Goal: Find contact information: Find contact information

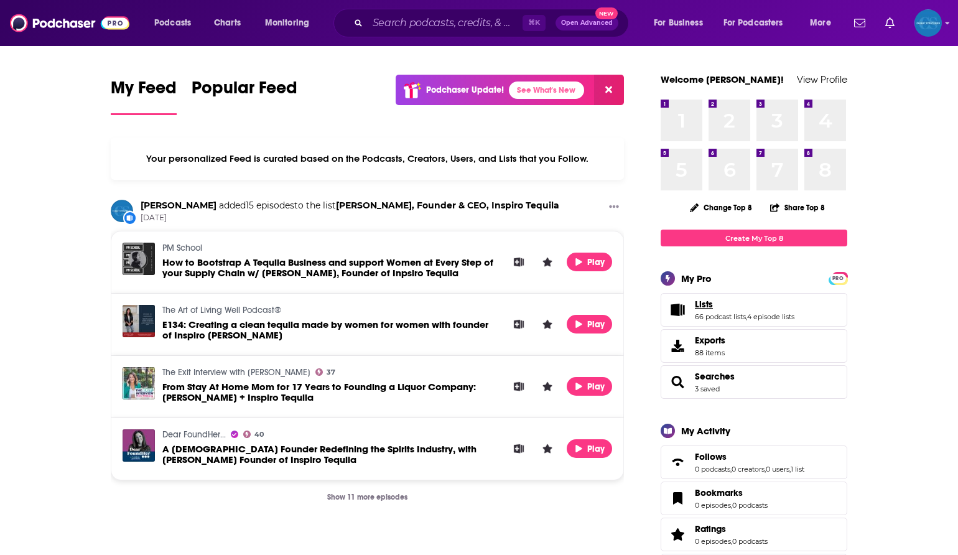
click at [722, 309] on link "Lists" at bounding box center [745, 304] width 100 height 11
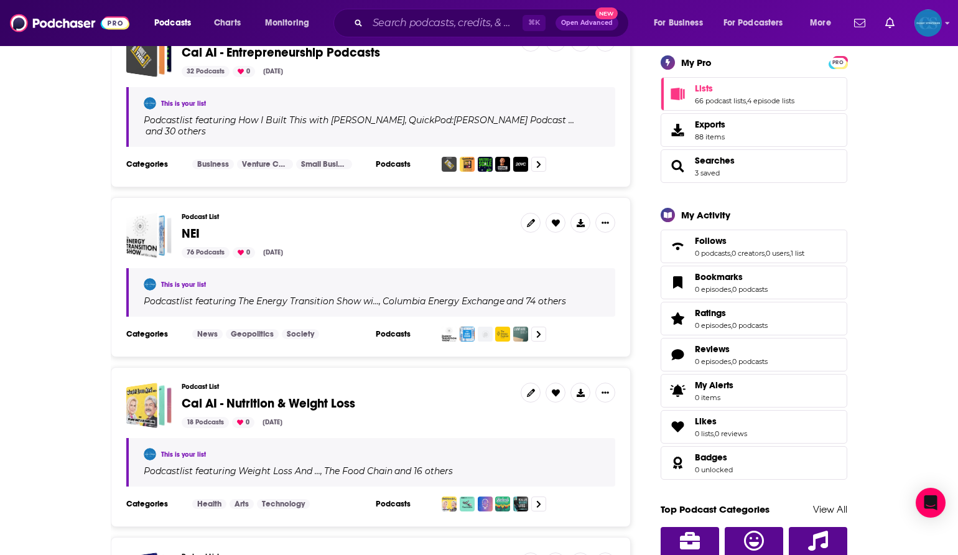
scroll to position [213, 0]
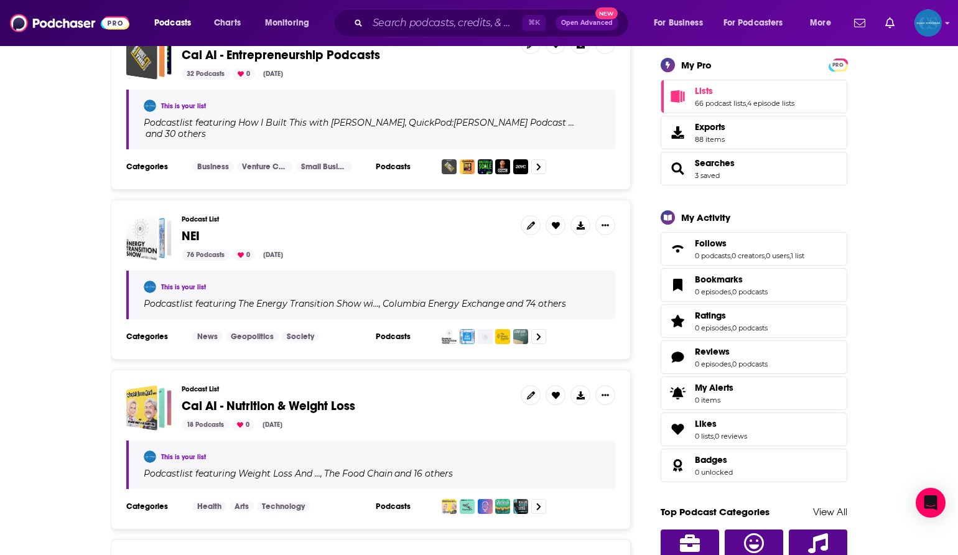
click at [322, 398] on span "Cal AI - Nutrition & Weight Loss" at bounding box center [269, 406] width 174 height 16
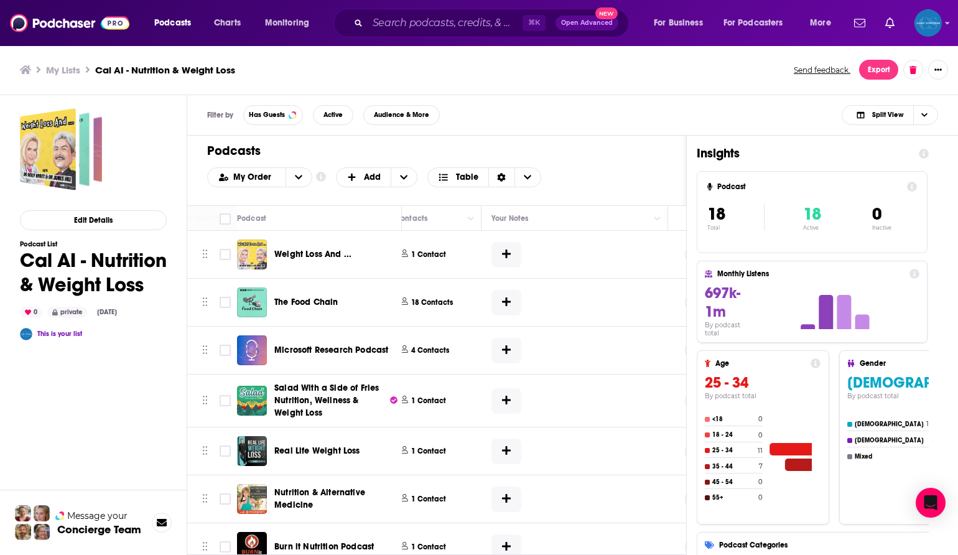
scroll to position [0, 576]
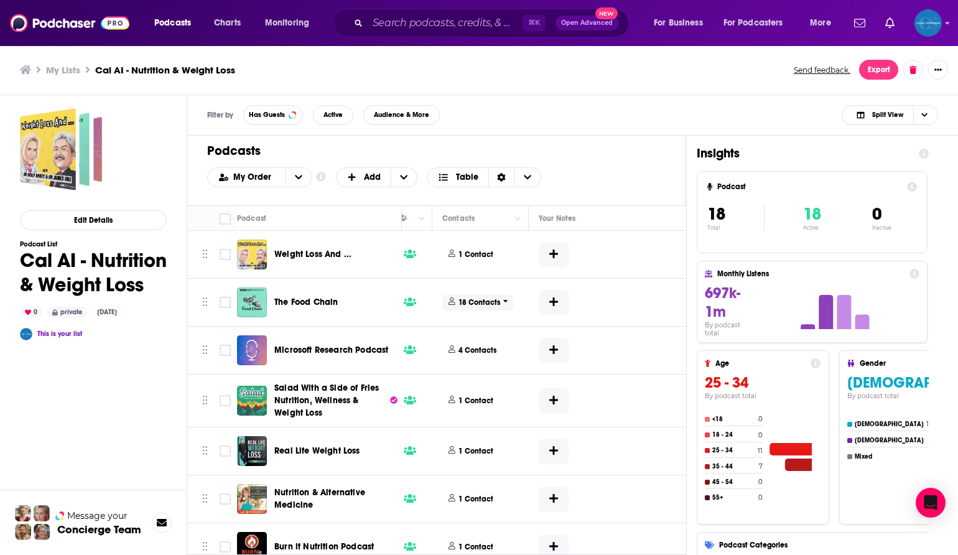
click at [482, 302] on p "18 Contacts" at bounding box center [480, 302] width 42 height 11
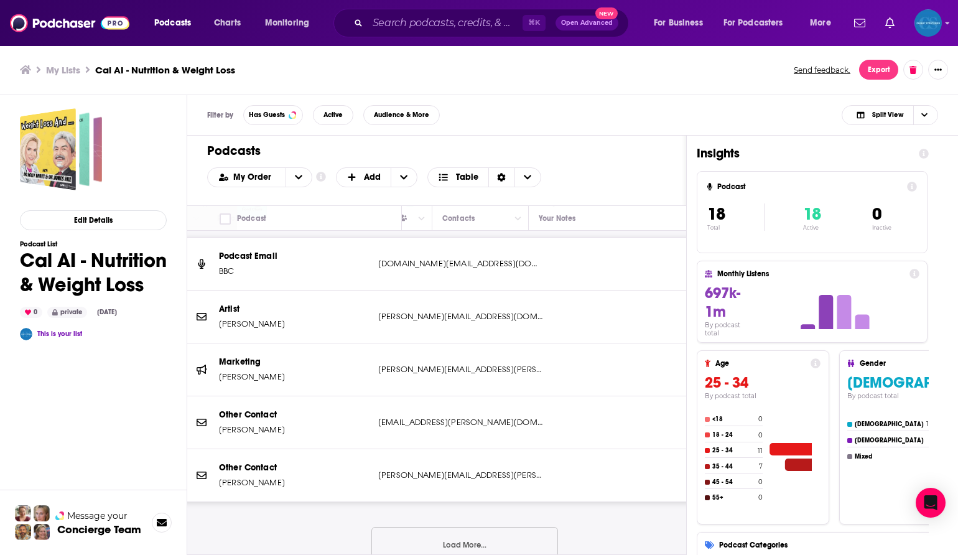
scroll to position [108, 576]
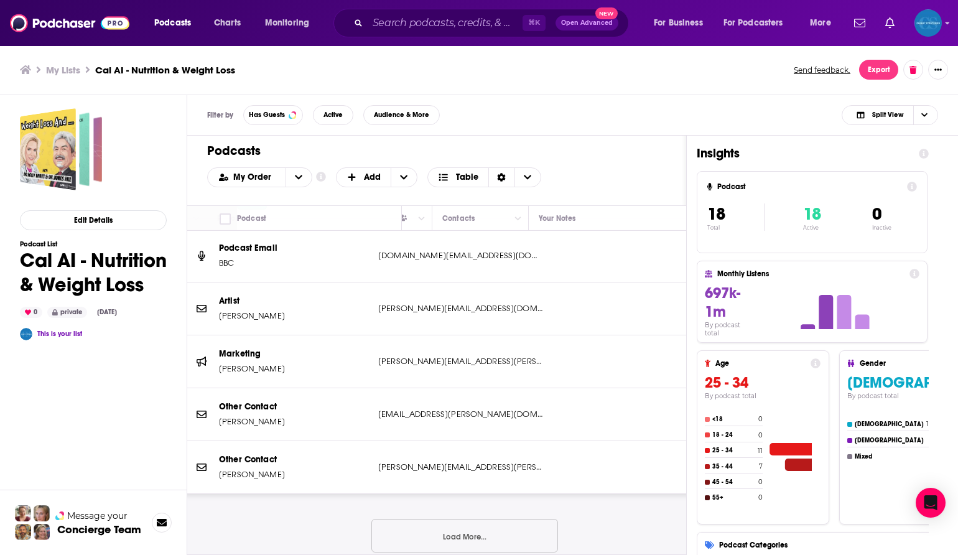
click at [457, 525] on button "Load More..." at bounding box center [464, 536] width 187 height 34
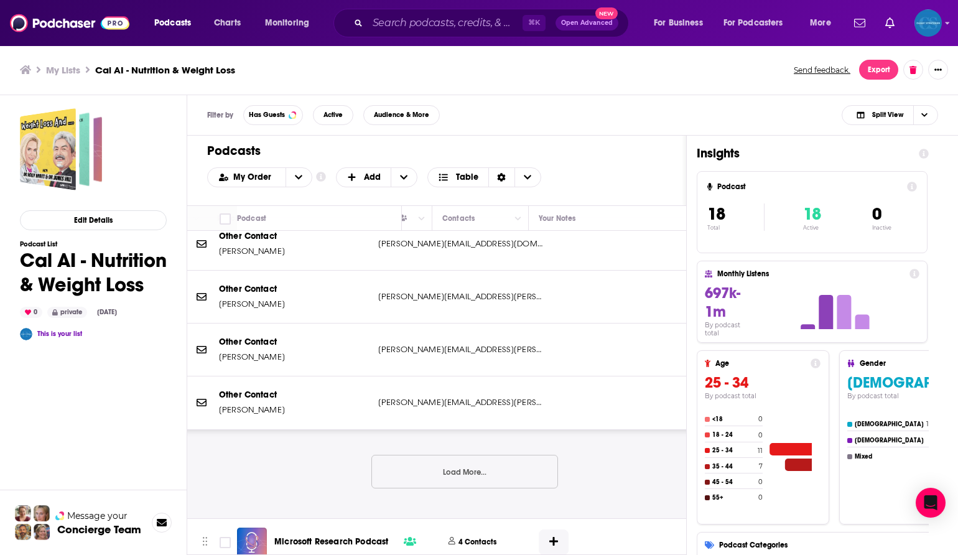
scroll to position [483, 576]
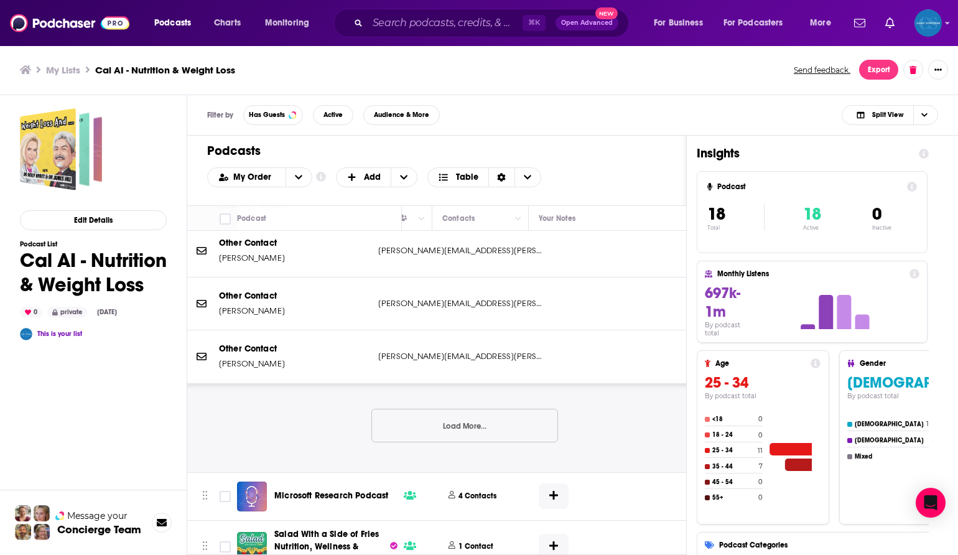
click at [488, 431] on button "Load More..." at bounding box center [464, 426] width 187 height 34
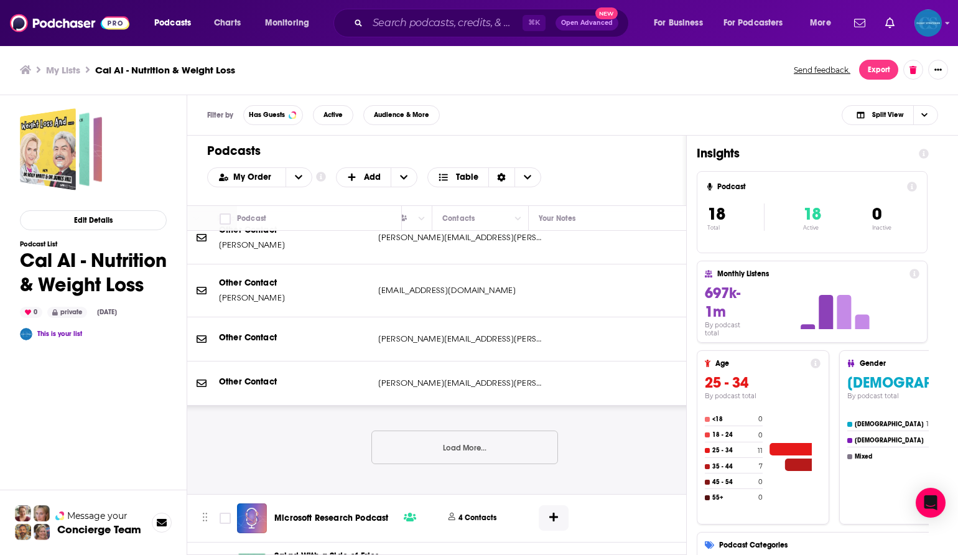
scroll to position [710, 576]
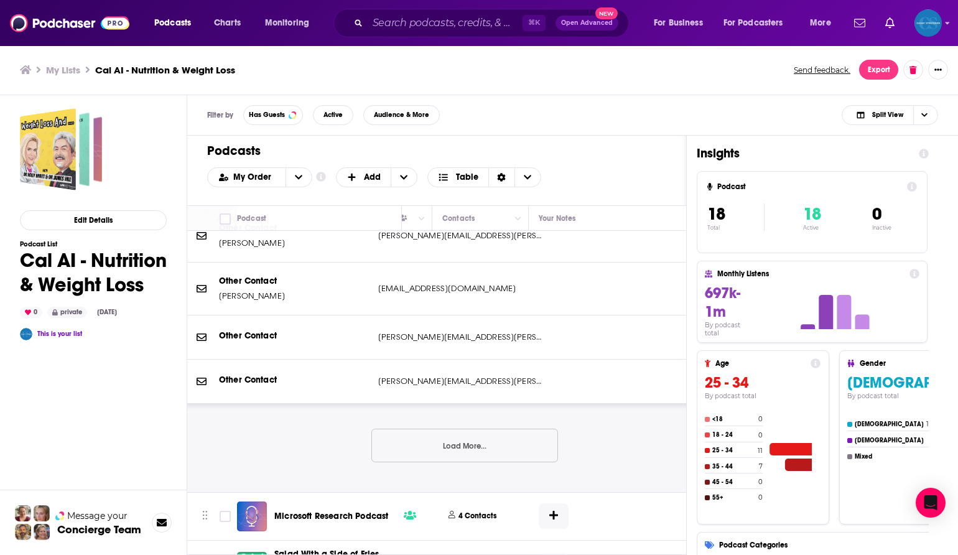
click at [488, 437] on button "Load More..." at bounding box center [464, 446] width 187 height 34
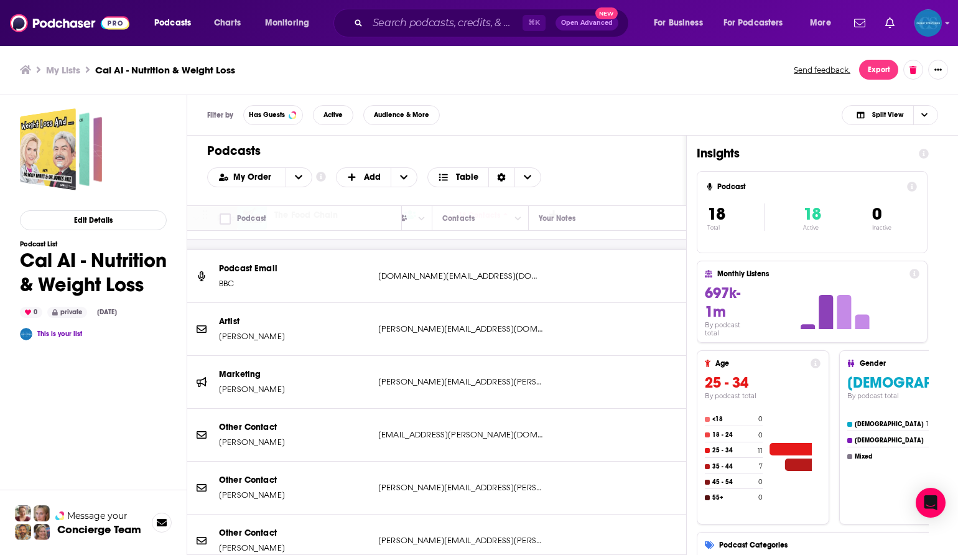
scroll to position [0, 576]
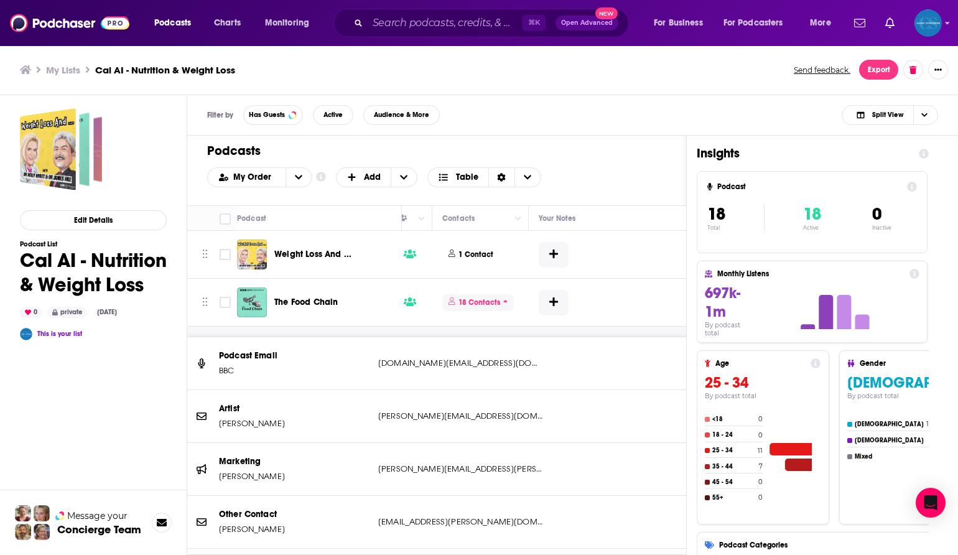
click at [492, 303] on p "18 Contacts" at bounding box center [480, 302] width 42 height 11
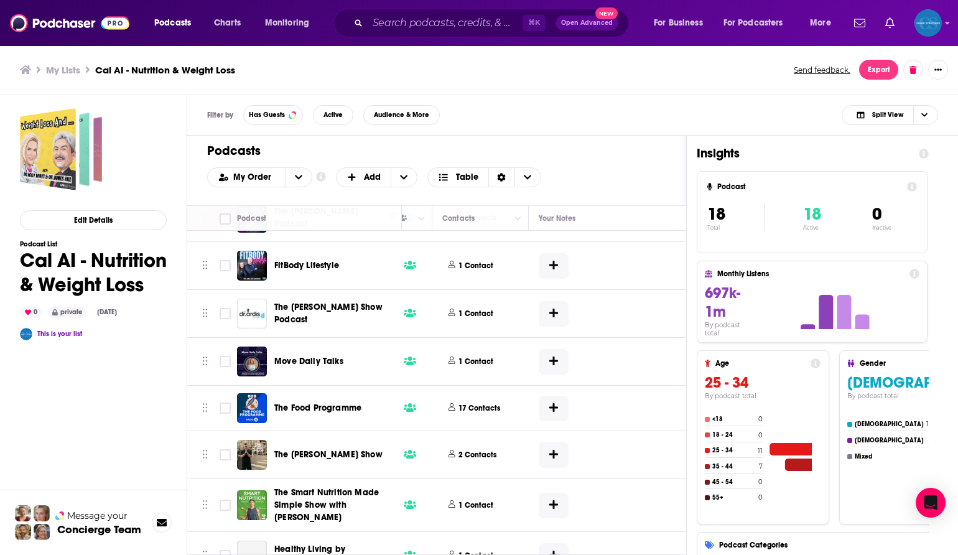
scroll to position [546, 576]
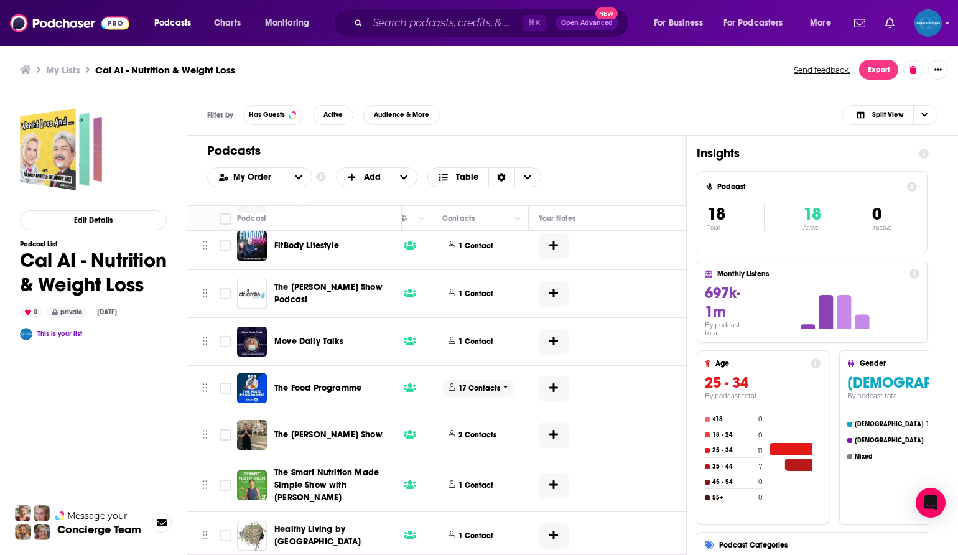
click at [484, 390] on p "17 Contacts" at bounding box center [480, 388] width 42 height 11
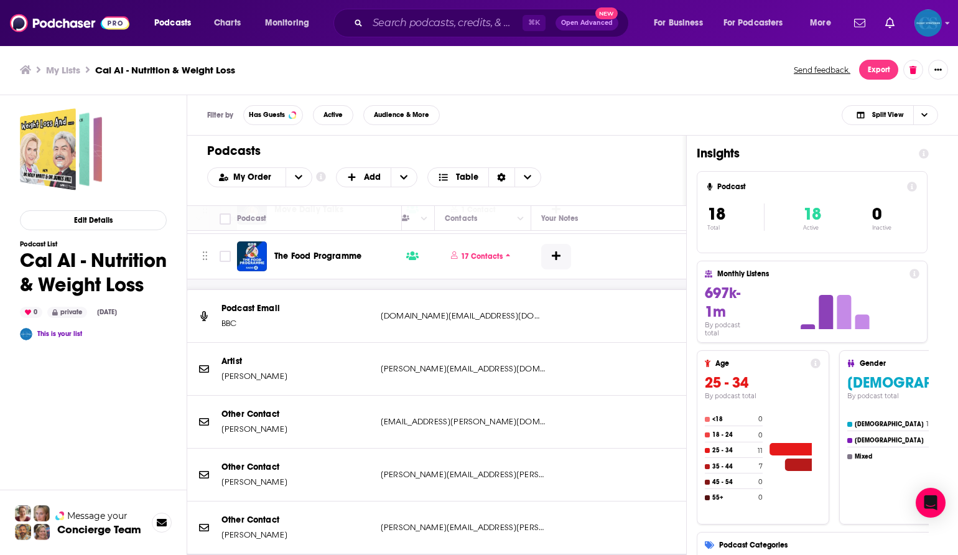
scroll to position [653, 573]
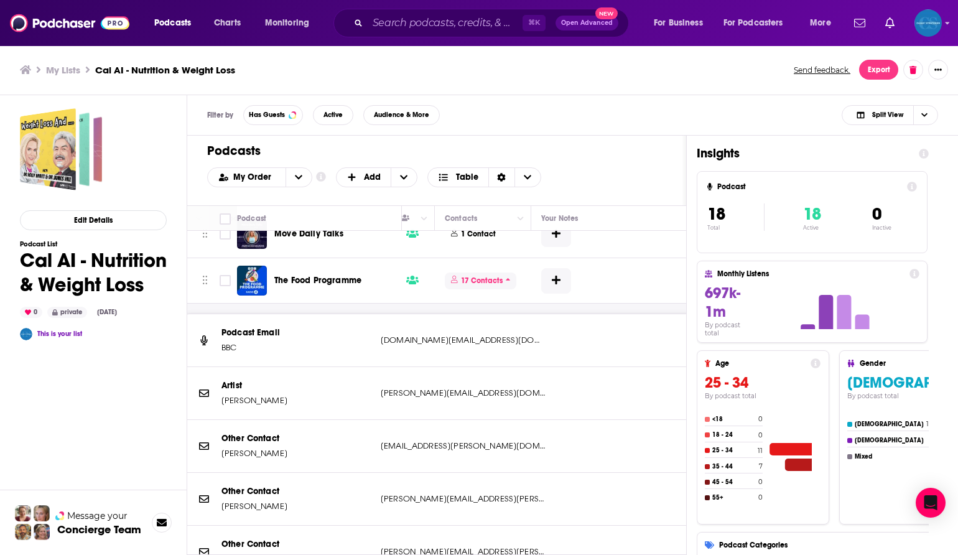
click at [487, 279] on p "17 Contacts" at bounding box center [482, 281] width 42 height 11
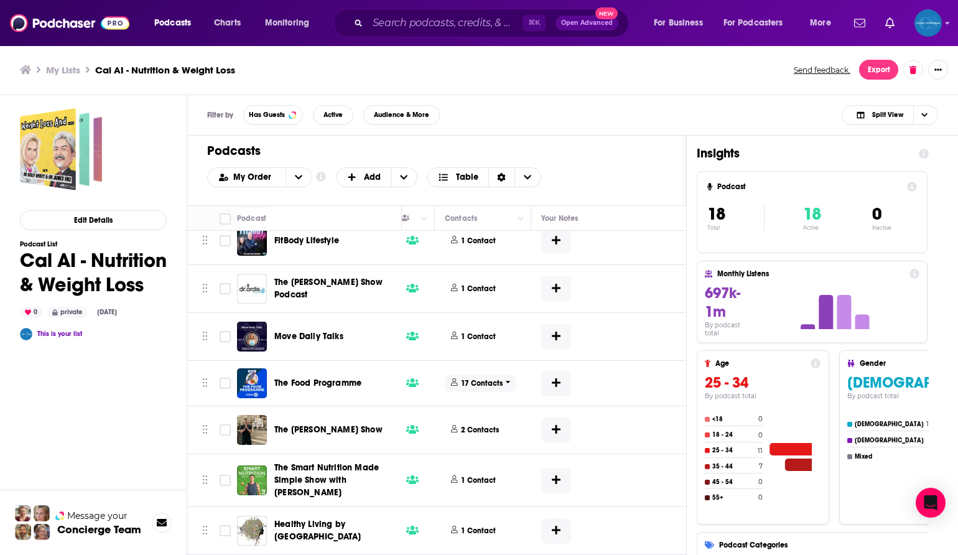
scroll to position [546, 573]
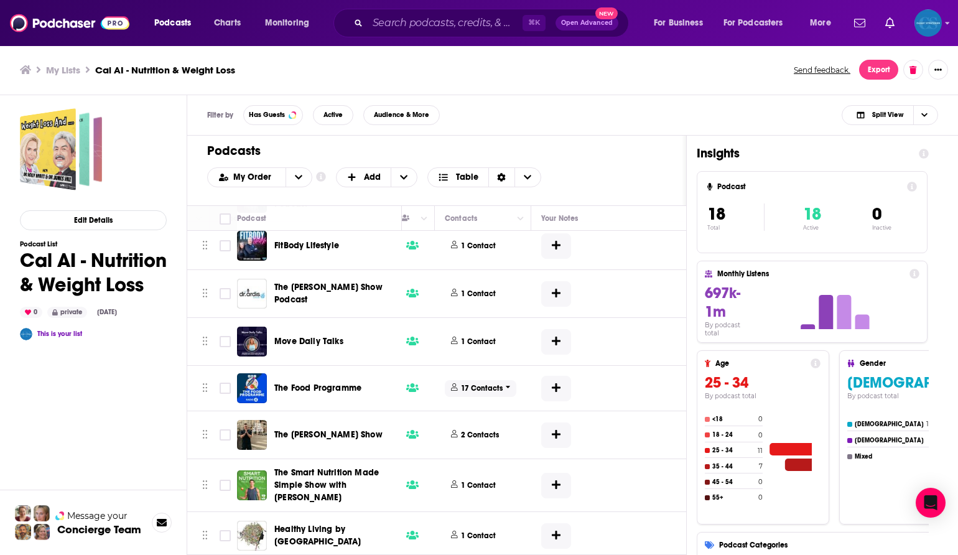
click at [493, 390] on p "17 Contacts" at bounding box center [482, 388] width 42 height 11
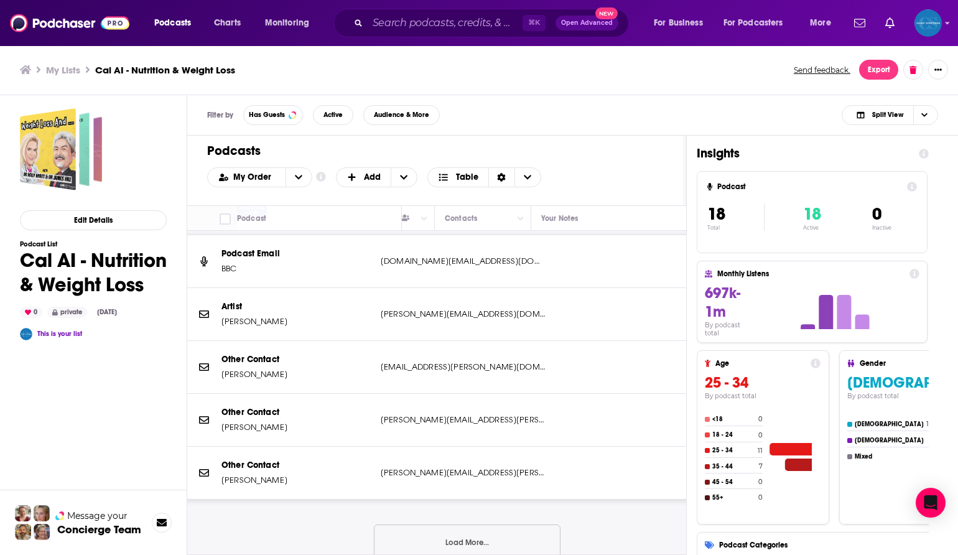
scroll to position [774, 573]
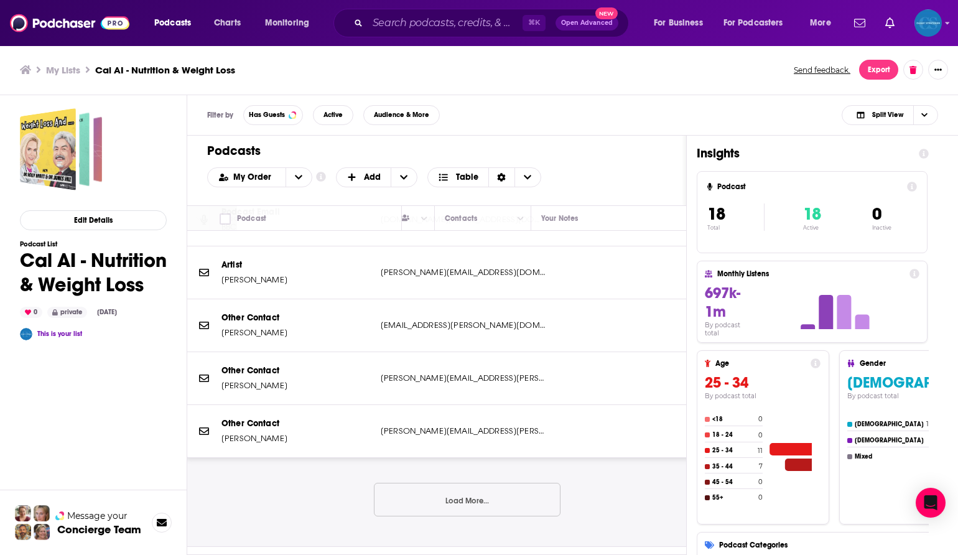
click at [430, 498] on button "Load More..." at bounding box center [467, 500] width 187 height 34
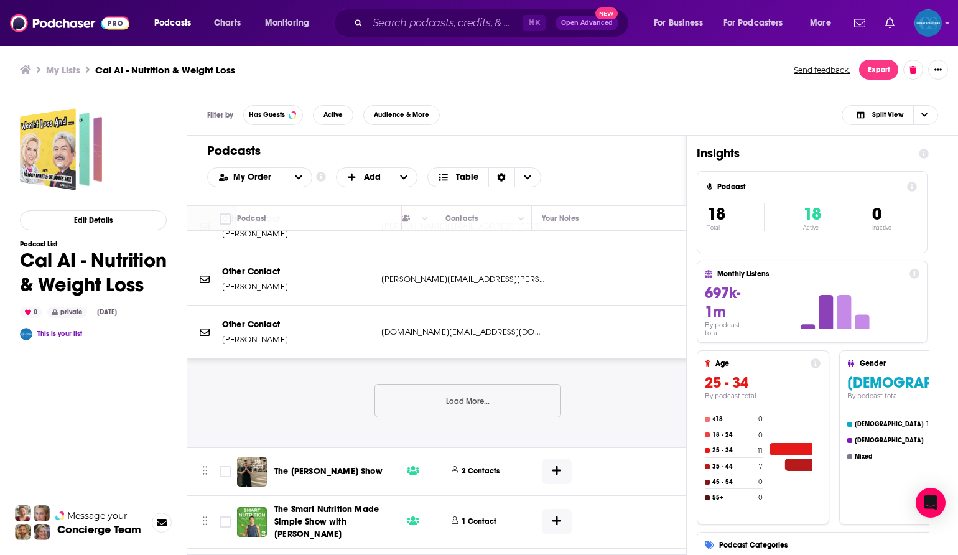
click at [415, 393] on button "Load More..." at bounding box center [468, 401] width 187 height 34
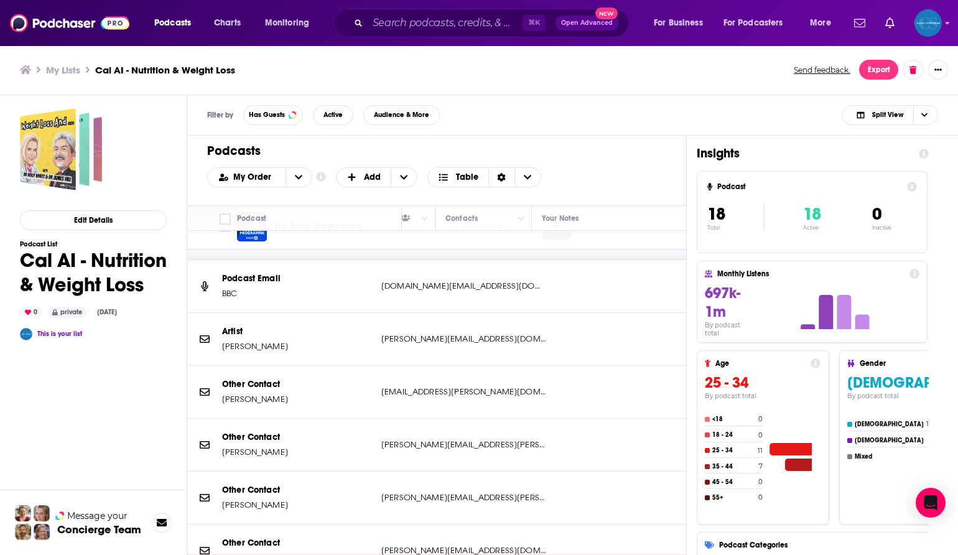
scroll to position [698, 572]
